Goal: Task Accomplishment & Management: Complete application form

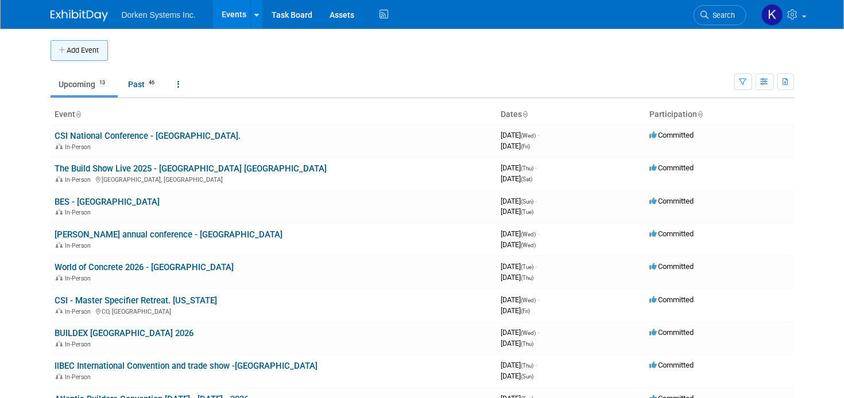
click at [86, 46] on button "Add Event" at bounding box center [79, 50] width 57 height 21
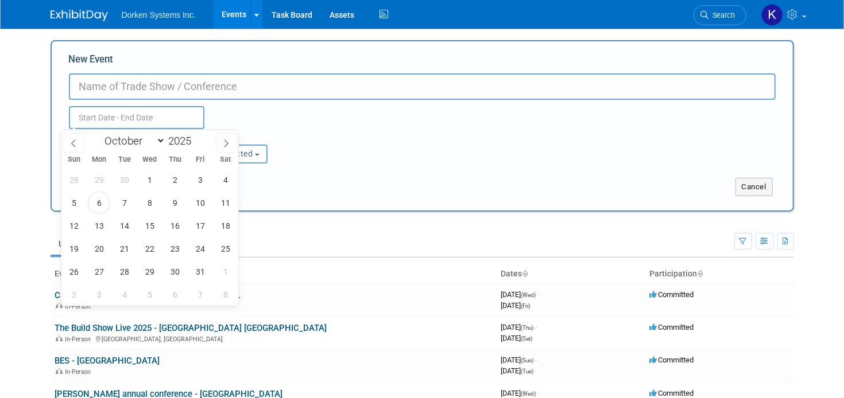
click at [102, 123] on input "text" at bounding box center [136, 117] width 135 height 23
click at [226, 140] on icon at bounding box center [226, 143] width 8 height 8
select select "11"
click at [226, 140] on icon at bounding box center [226, 143] width 8 height 8
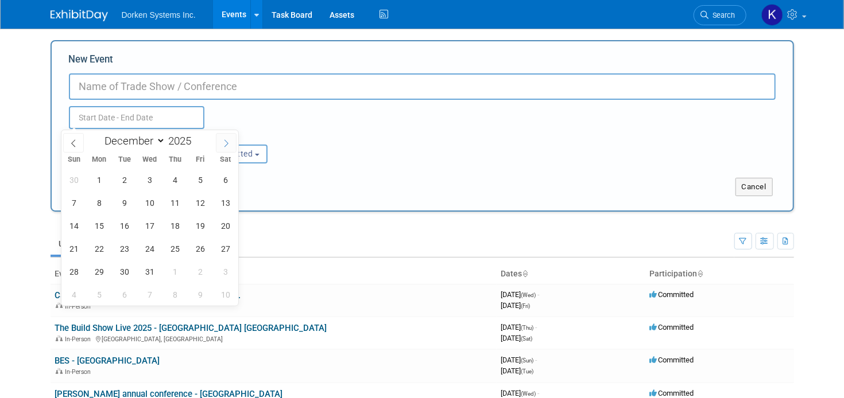
type input "2026"
click at [226, 141] on icon at bounding box center [226, 142] width 4 height 7
select select "1"
click at [116, 224] on span "17" at bounding box center [124, 226] width 22 height 22
click at [174, 227] on span "19" at bounding box center [175, 226] width 22 height 22
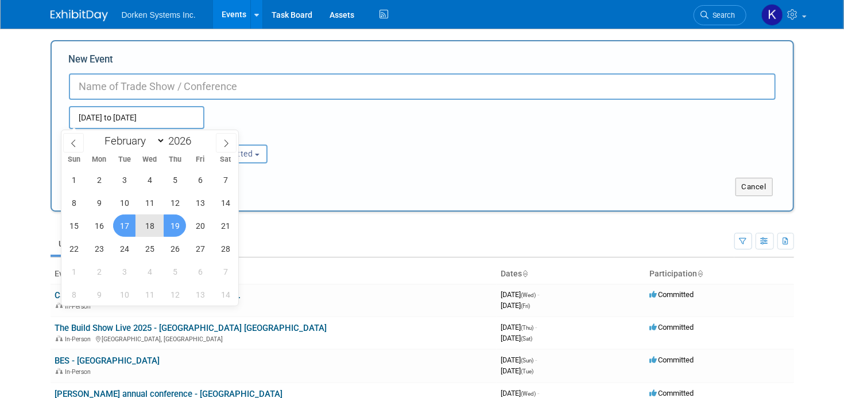
type input "[DATE] to [DATE]"
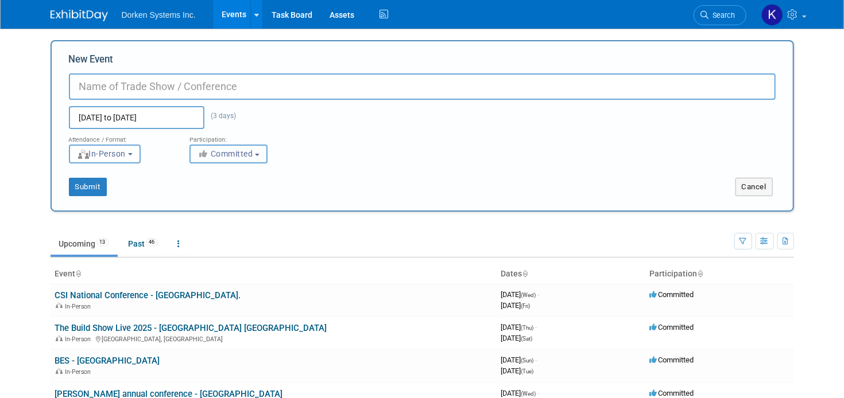
click at [258, 152] on button "Committed" at bounding box center [228, 154] width 78 height 19
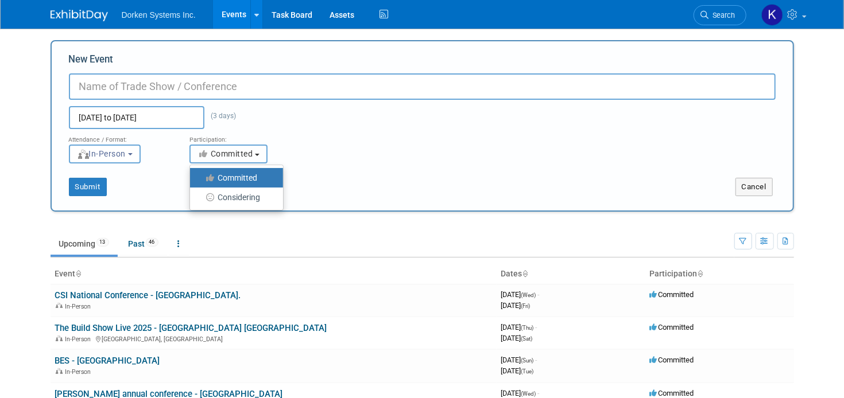
click at [258, 152] on button "Committed" at bounding box center [228, 154] width 78 height 19
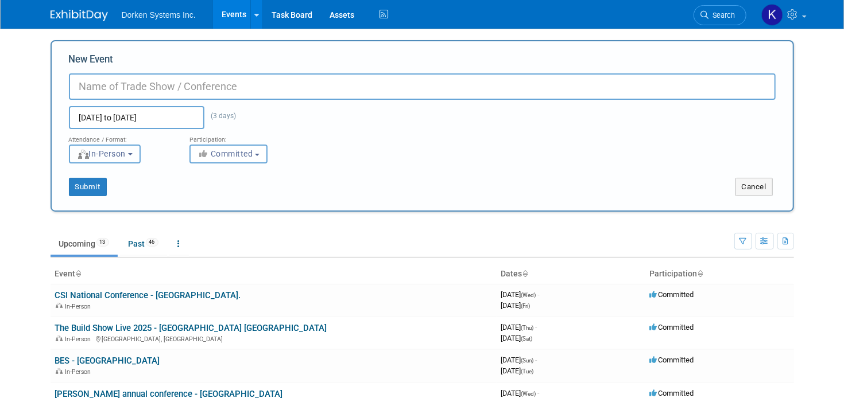
click at [132, 154] on button "In-Person" at bounding box center [105, 154] width 72 height 19
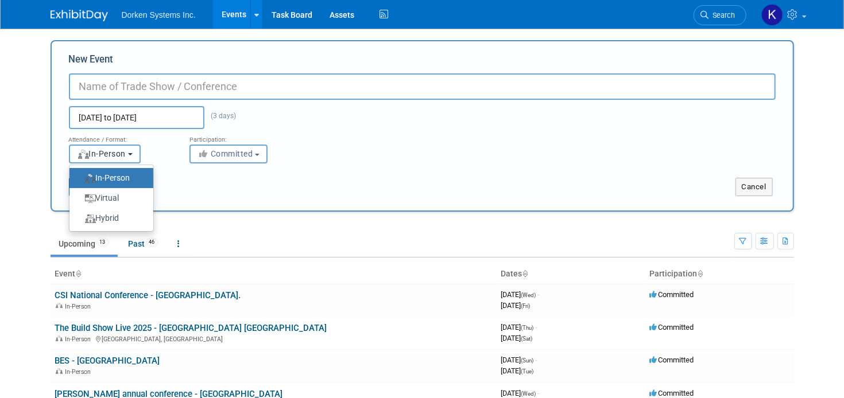
click at [132, 154] on button "In-Person" at bounding box center [105, 154] width 72 height 19
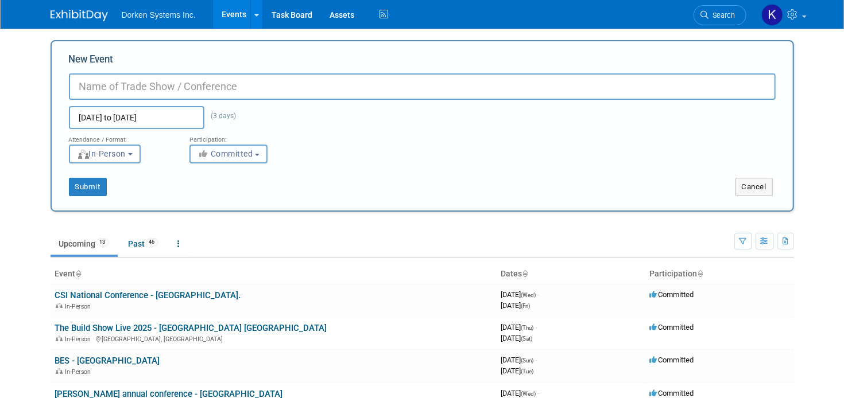
click at [255, 154] on b "button" at bounding box center [257, 155] width 5 height 2
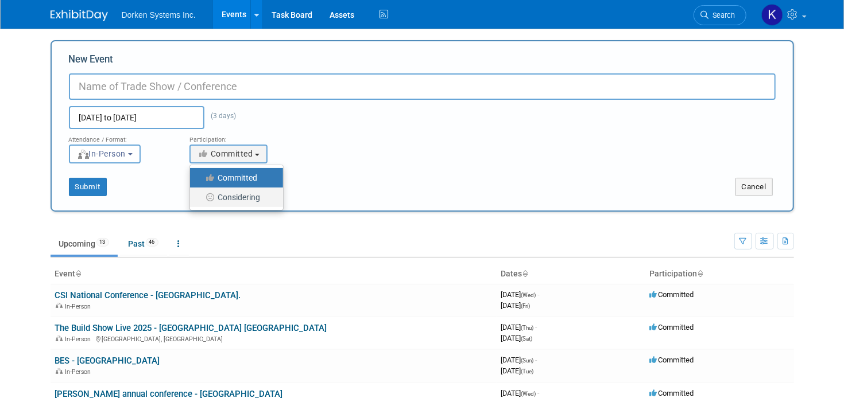
click at [243, 200] on label "Considering" at bounding box center [234, 197] width 76 height 15
click at [200, 200] on input "Considering" at bounding box center [196, 197] width 7 height 7
select select "2"
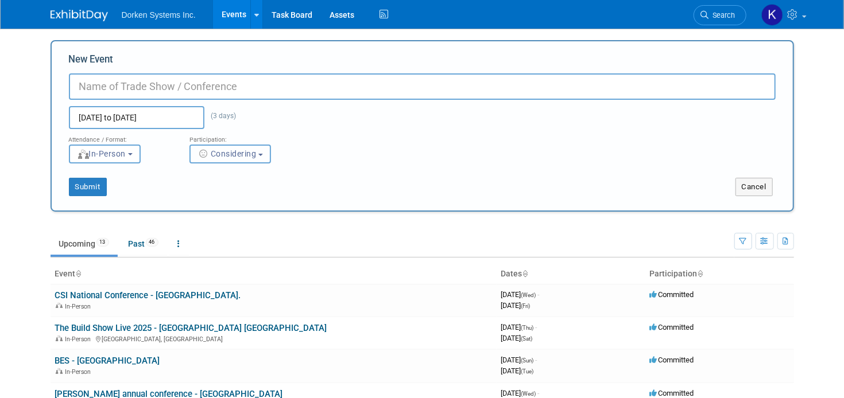
click at [251, 150] on span "Considering" at bounding box center [226, 153] width 59 height 9
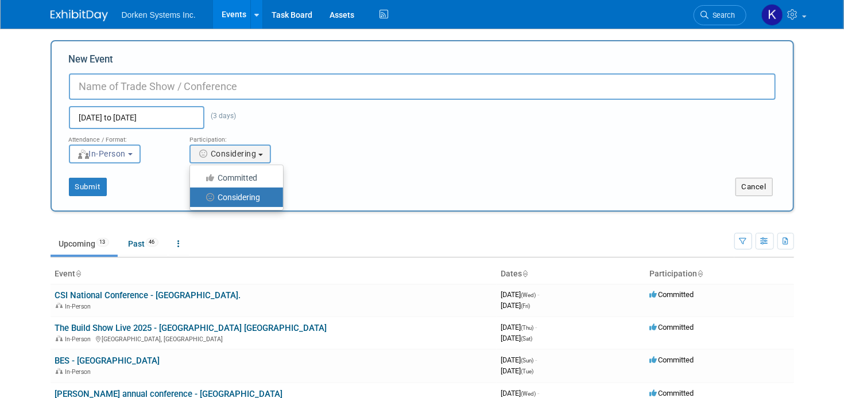
click at [153, 83] on input "New Event" at bounding box center [422, 86] width 707 height 26
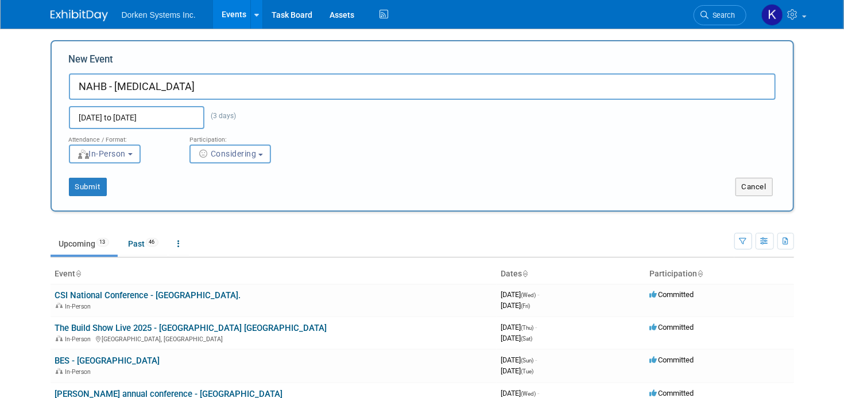
scroll to position [71, 0]
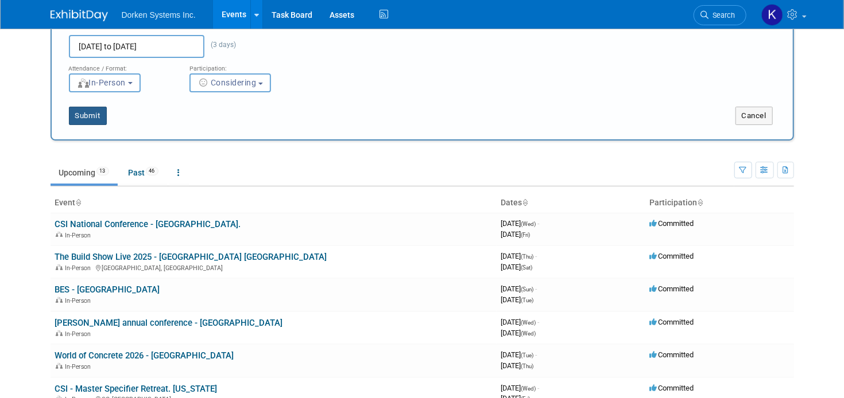
type input "NAHB - [MEDICAL_DATA]"
click at [92, 114] on button "Submit" at bounding box center [88, 116] width 38 height 18
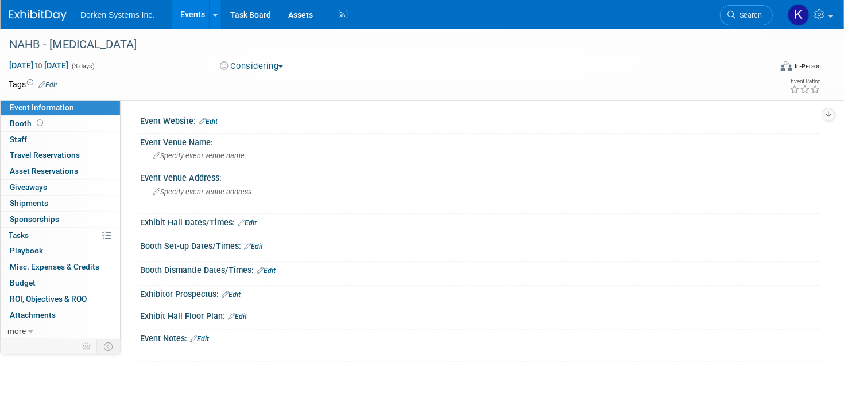
click at [195, 11] on link "Events" at bounding box center [193, 14] width 42 height 29
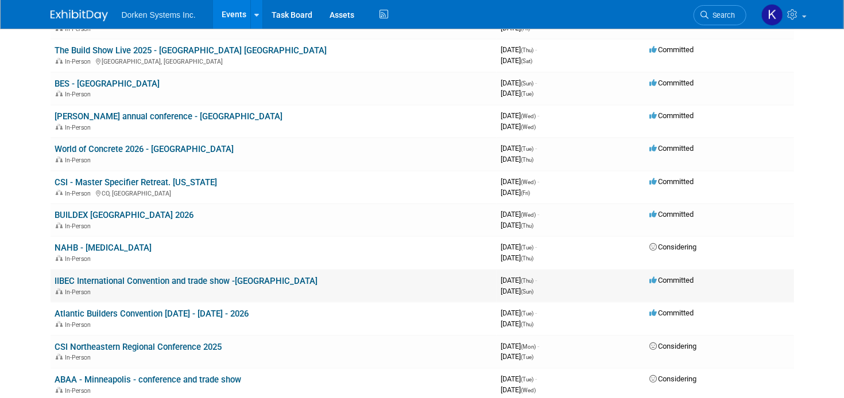
scroll to position [143, 0]
